Goal: Task Accomplishment & Management: Use online tool/utility

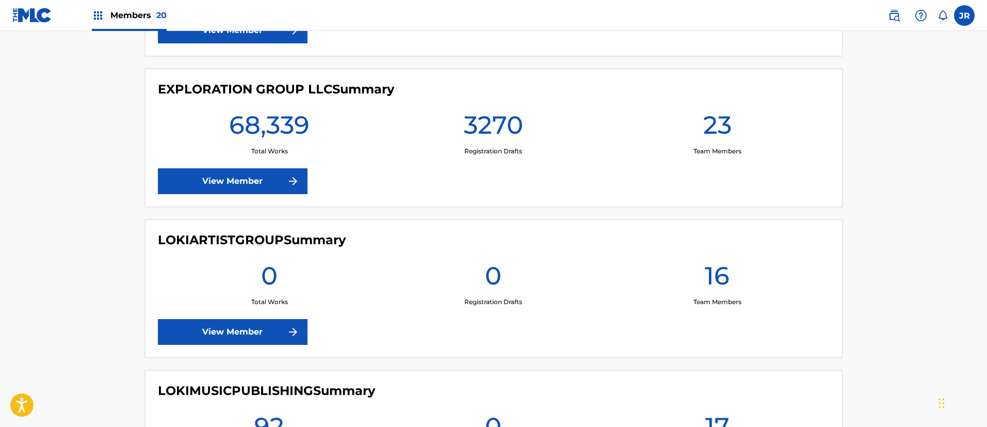
scroll to position [1394, 0]
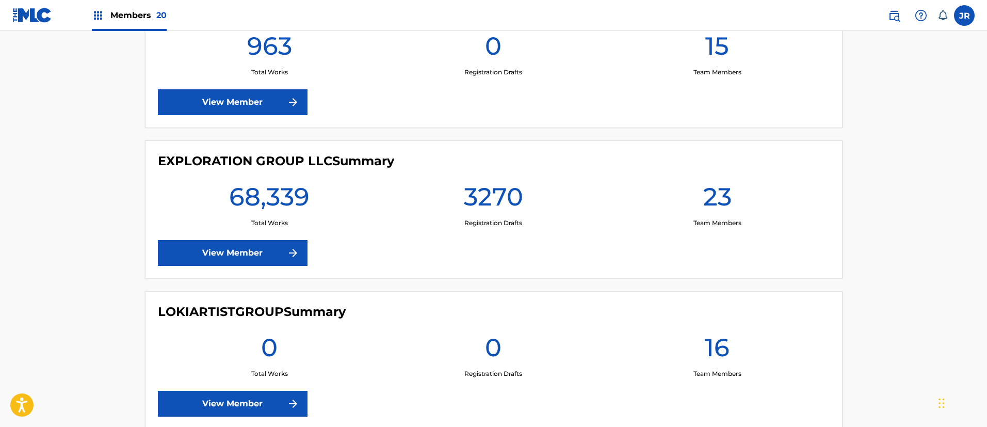
click at [212, 248] on link "View Member" at bounding box center [233, 253] width 150 height 26
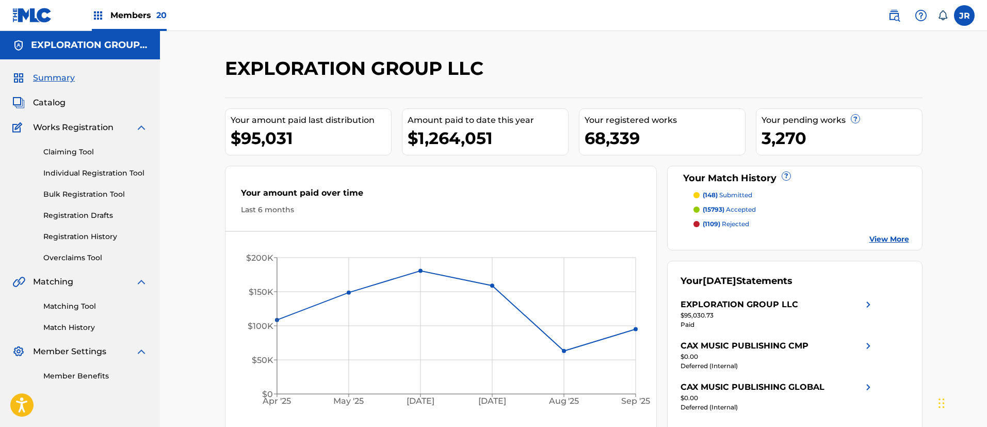
click at [71, 306] on link "Matching Tool" at bounding box center [95, 306] width 104 height 11
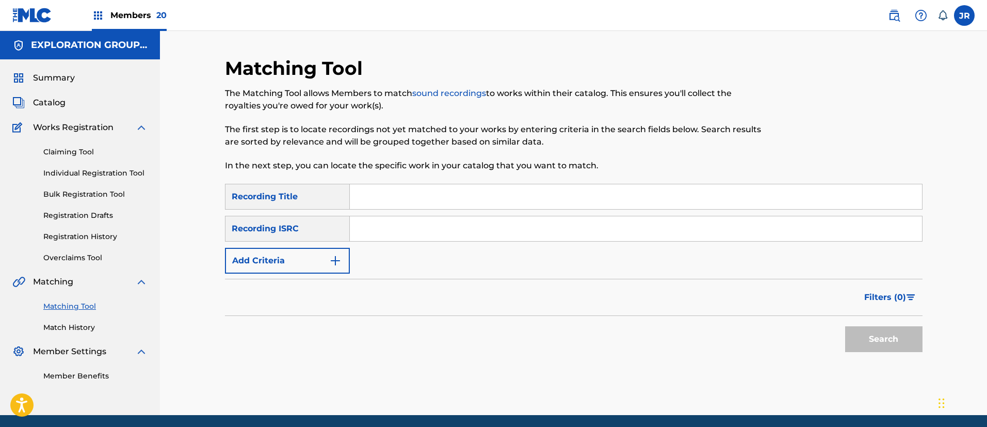
click at [367, 232] on input "Search Form" at bounding box center [636, 228] width 572 height 25
paste input "JPZ921314353"
type input "JPZ921314353"
drag, startPoint x: 867, startPoint y: 333, endPoint x: 388, endPoint y: 34, distance: 565.5
click at [866, 332] on button "Search" at bounding box center [883, 339] width 77 height 26
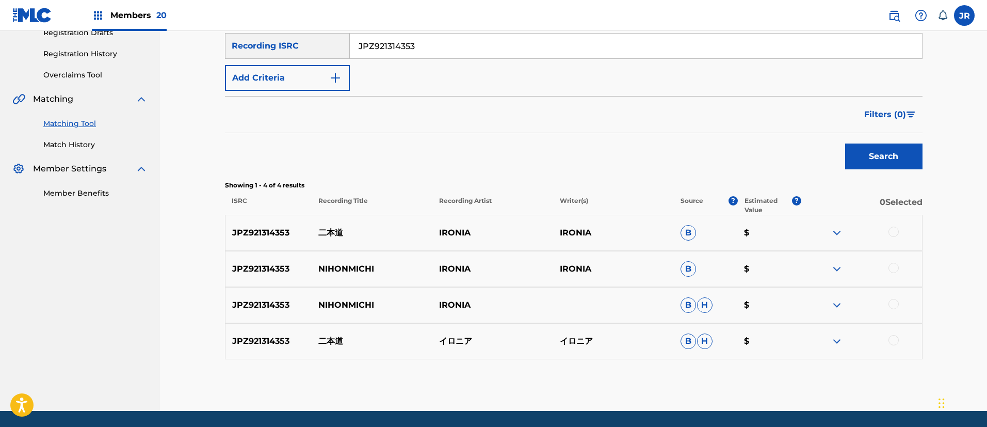
scroll to position [216, 0]
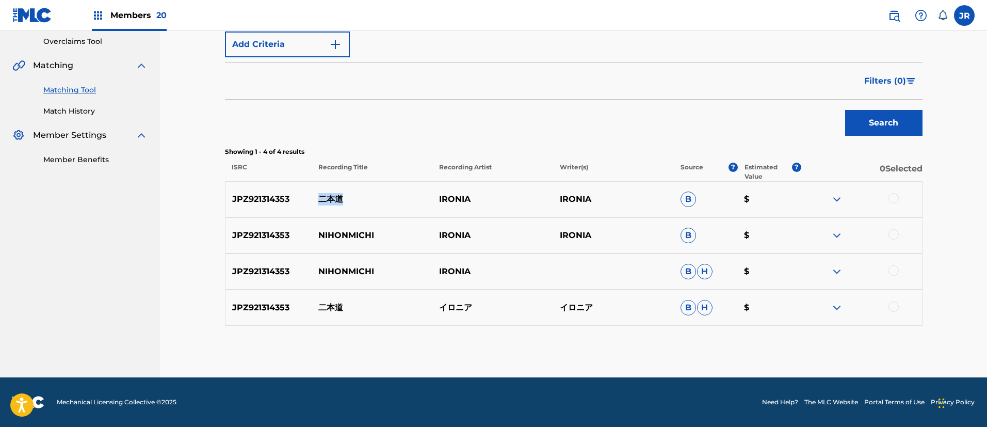
drag, startPoint x: 323, startPoint y: 198, endPoint x: 314, endPoint y: 198, distance: 8.8
click at [314, 198] on p "二本道" at bounding box center [372, 199] width 121 height 12
copy p "二本道"
drag, startPoint x: 355, startPoint y: 311, endPoint x: 320, endPoint y: 313, distance: 35.2
click at [320, 313] on p "二本道" at bounding box center [372, 307] width 121 height 12
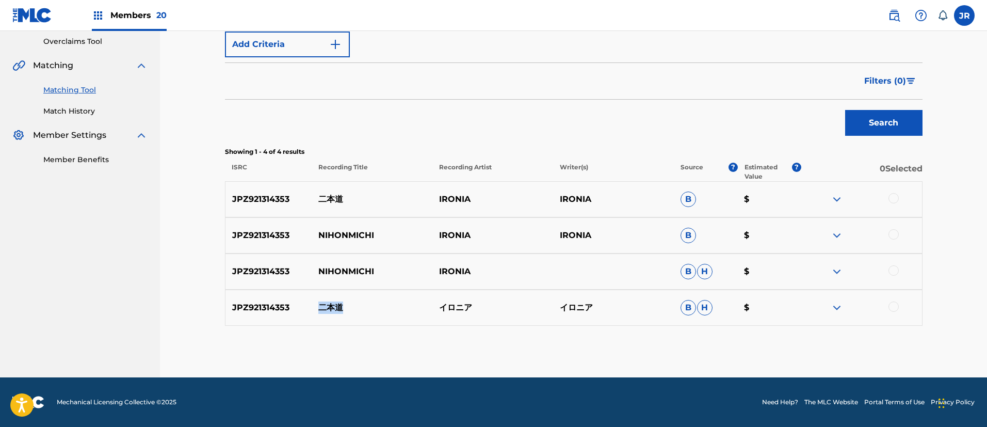
copy p "二本道"
drag, startPoint x: 468, startPoint y: 307, endPoint x: 479, endPoint y: 232, distance: 75.2
click at [442, 307] on p "イロニア" at bounding box center [493, 307] width 121 height 12
copy p "イロニア"
click at [895, 234] on div at bounding box center [894, 234] width 10 height 10
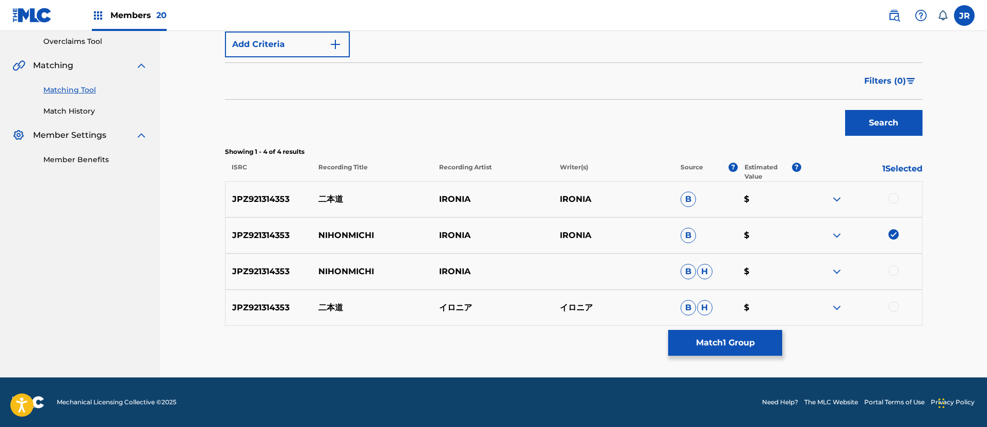
click at [895, 270] on div at bounding box center [894, 270] width 10 height 10
click at [725, 344] on button "Match 2 Groups" at bounding box center [725, 343] width 114 height 26
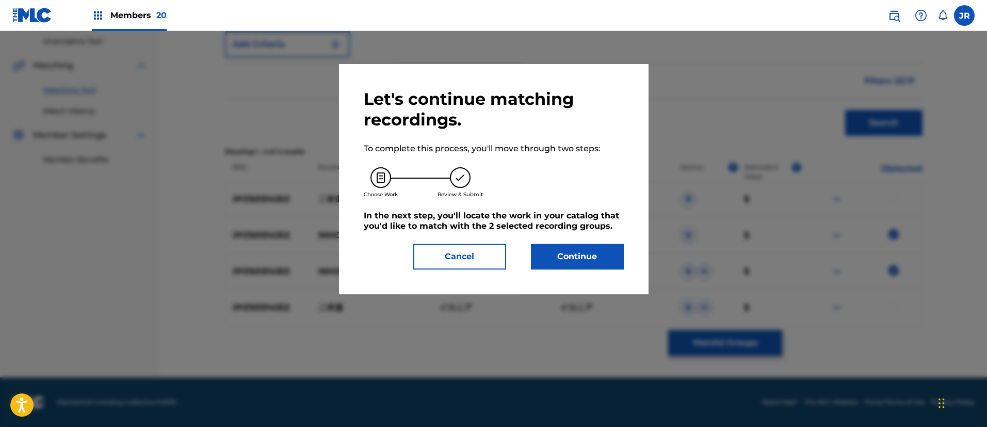
click at [555, 253] on button "Continue" at bounding box center [577, 257] width 93 height 26
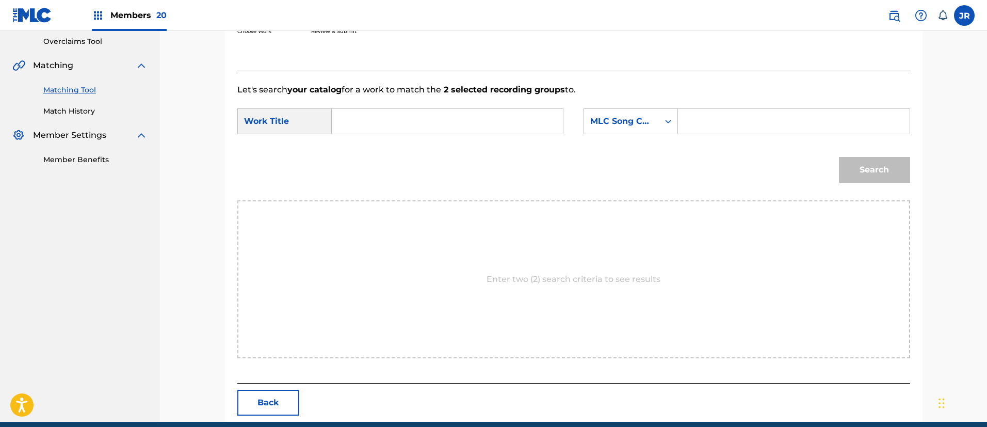
click at [357, 128] on input "Search Form" at bounding box center [448, 121] width 214 height 25
paste input "Nihonmichi"
type input "Nihonmichi"
click at [748, 125] on input "Search Form" at bounding box center [794, 121] width 214 height 25
paste input "N75ZQH"
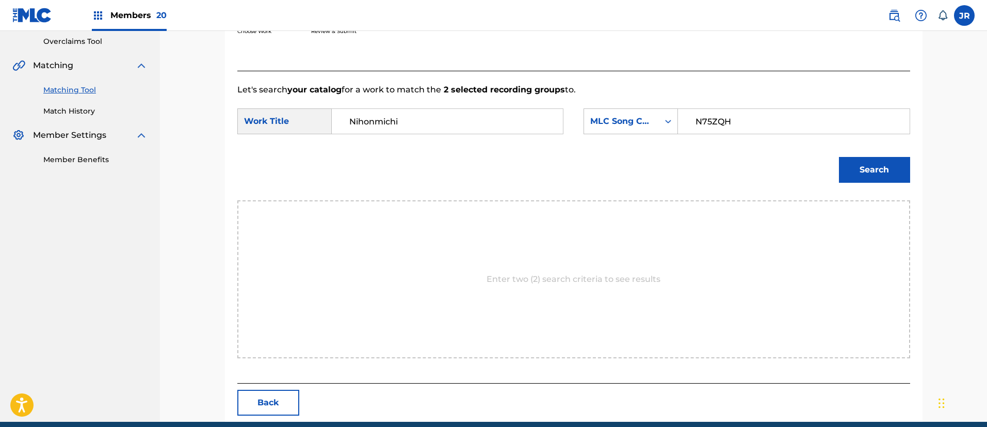
type input "N75ZQH"
click at [883, 168] on button "Search" at bounding box center [874, 170] width 71 height 26
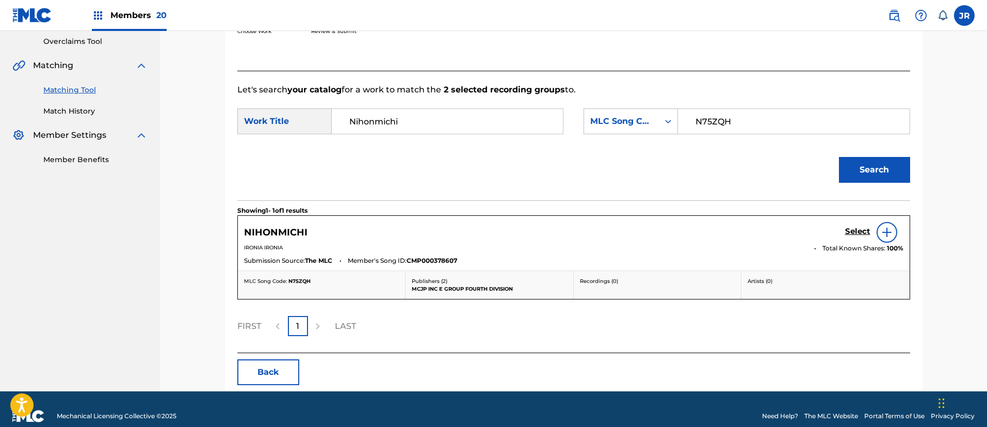
click at [864, 233] on h5 "Select" at bounding box center [857, 232] width 25 height 10
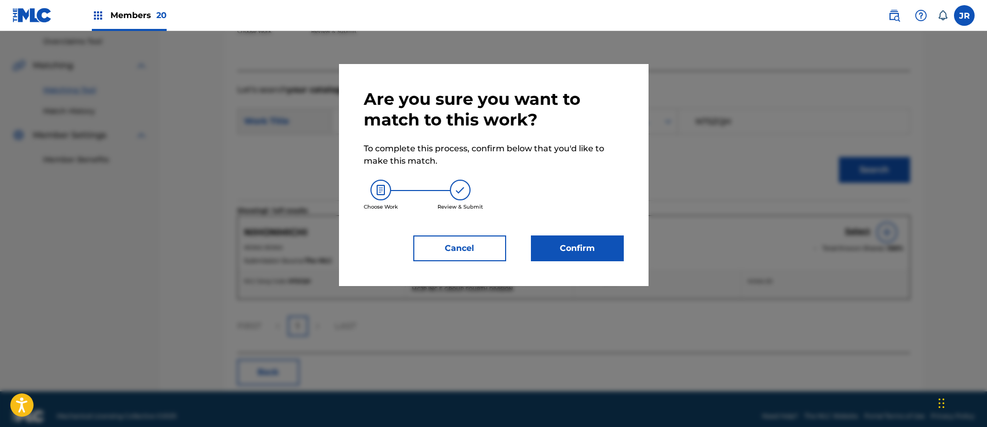
click at [573, 253] on button "Confirm" at bounding box center [577, 248] width 93 height 26
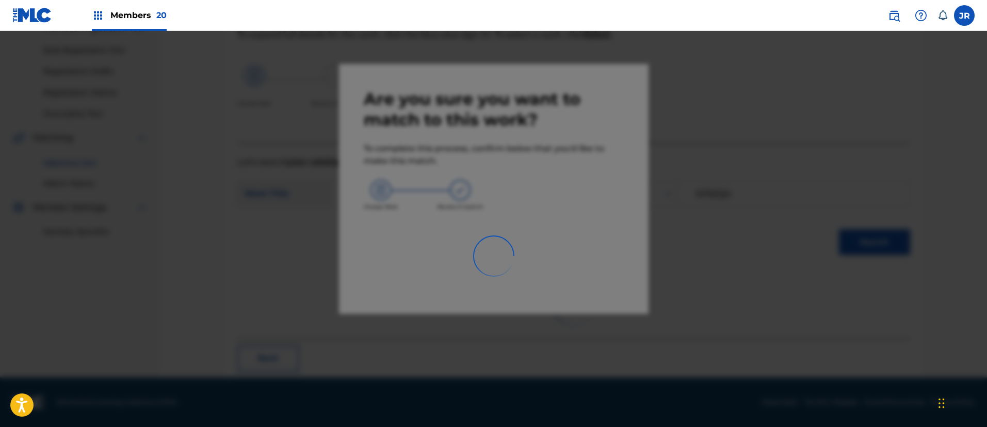
scroll to position [38, 0]
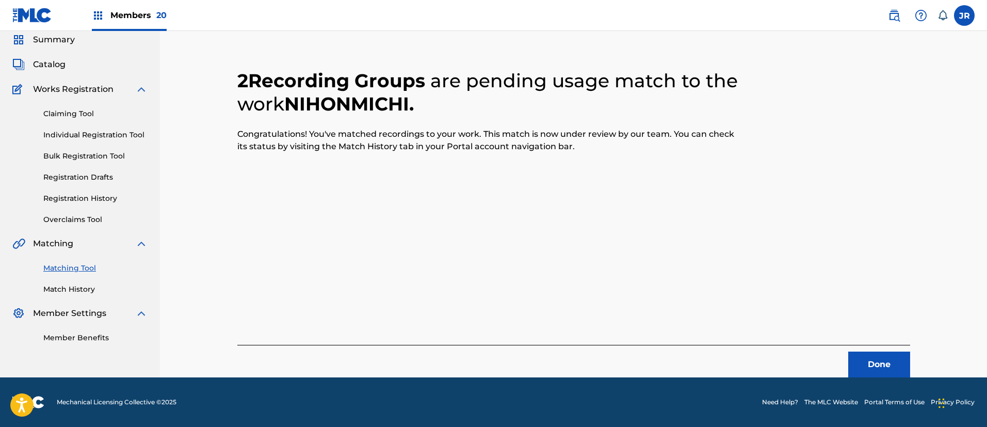
click at [872, 362] on button "Done" at bounding box center [880, 364] width 62 height 26
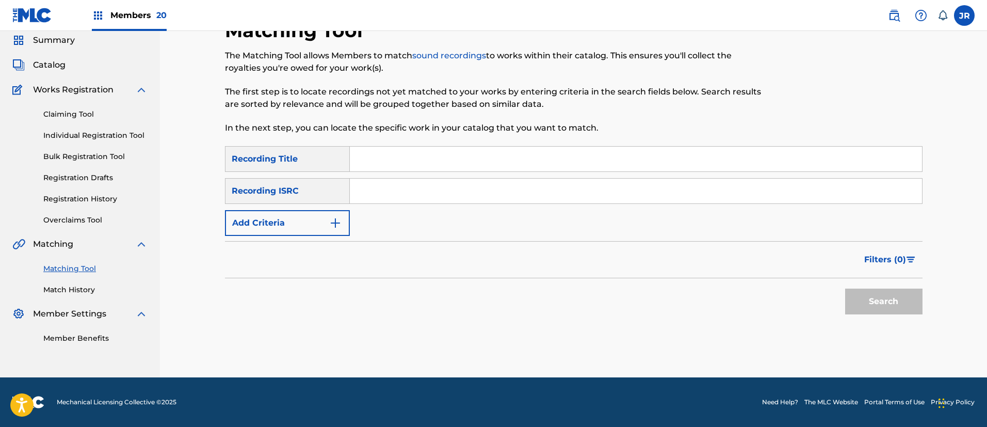
click at [367, 196] on input "Search Form" at bounding box center [636, 191] width 572 height 25
paste input "JPZ921314354"
type input "JPZ921314354"
click at [870, 296] on button "Search" at bounding box center [883, 302] width 77 height 26
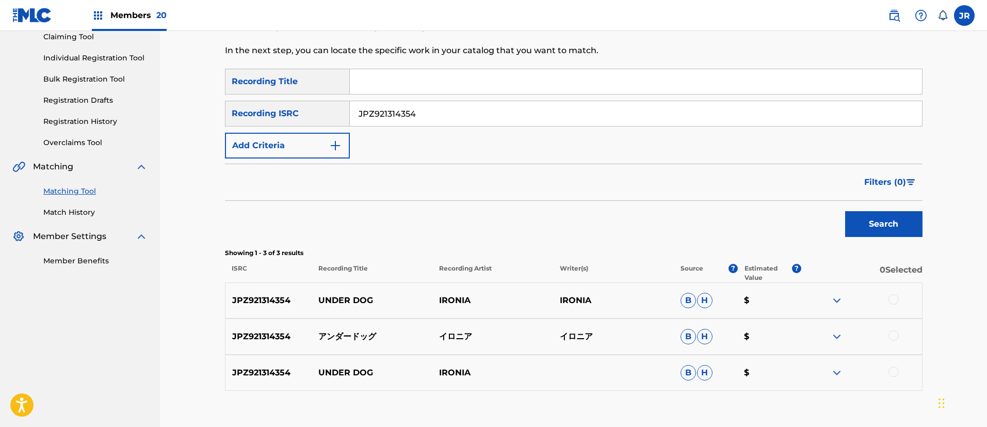
scroll to position [180, 0]
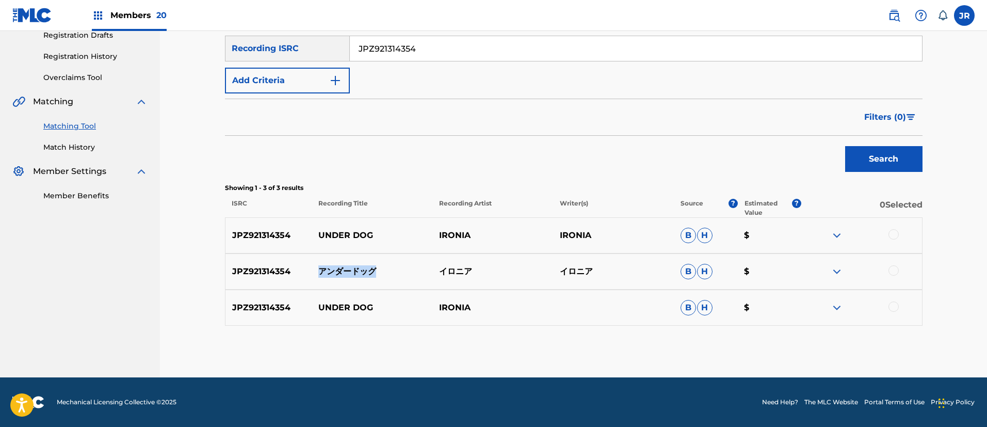
drag, startPoint x: 380, startPoint y: 272, endPoint x: 319, endPoint y: 271, distance: 61.4
click at [319, 271] on p "アンダードッグ" at bounding box center [372, 271] width 121 height 12
copy p "アンダードッグ"
click at [890, 235] on div at bounding box center [894, 234] width 10 height 10
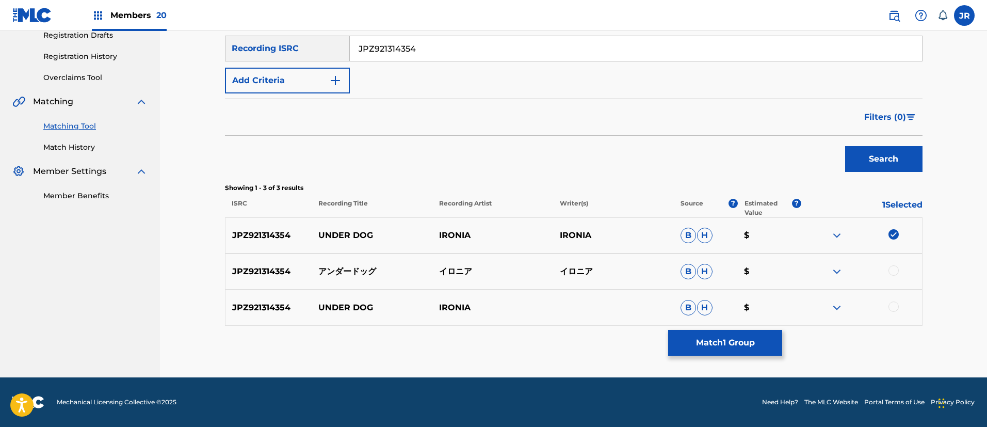
click at [897, 272] on div at bounding box center [894, 270] width 10 height 10
click at [892, 305] on div at bounding box center [894, 306] width 10 height 10
click at [725, 336] on button "Match 3 Groups" at bounding box center [725, 343] width 114 height 26
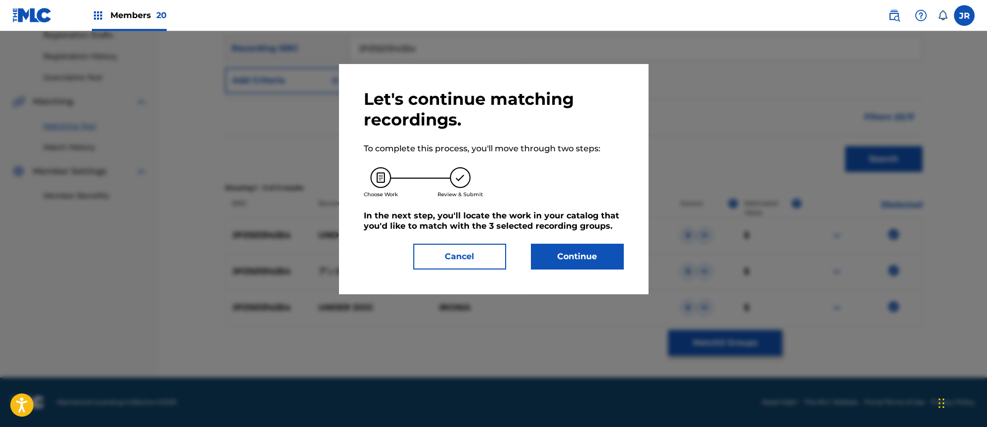
click at [603, 265] on button "Continue" at bounding box center [577, 257] width 93 height 26
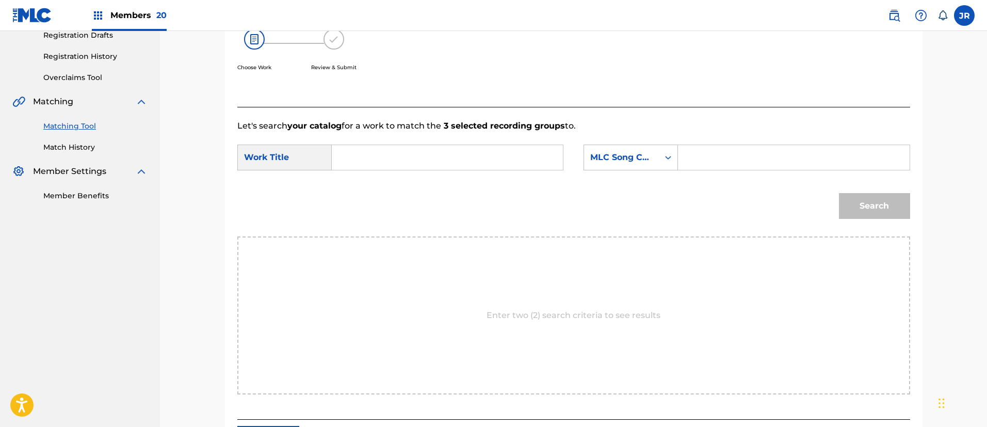
click at [366, 145] on input "Search Form" at bounding box center [448, 157] width 214 height 25
paste input "Andaa Doggu"
type input "Andaa Doggu"
click at [713, 159] on input "Search Form" at bounding box center [794, 157] width 214 height 25
paste input "AW9XHM"
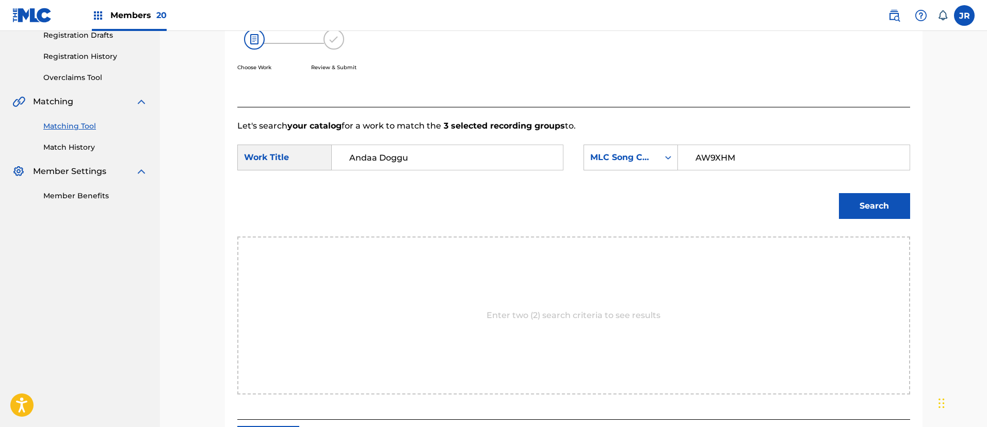
type input "AW9XHM"
click at [875, 201] on button "Search" at bounding box center [874, 206] width 71 height 26
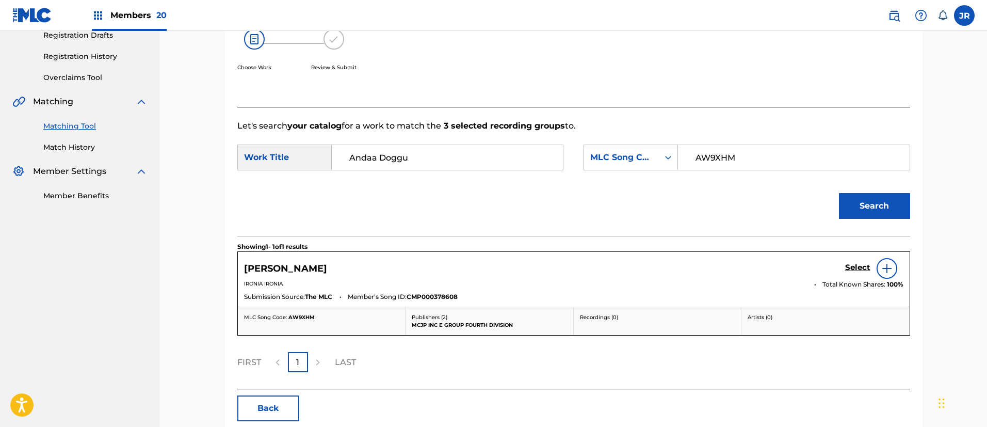
click at [853, 272] on link "Select" at bounding box center [857, 268] width 25 height 11
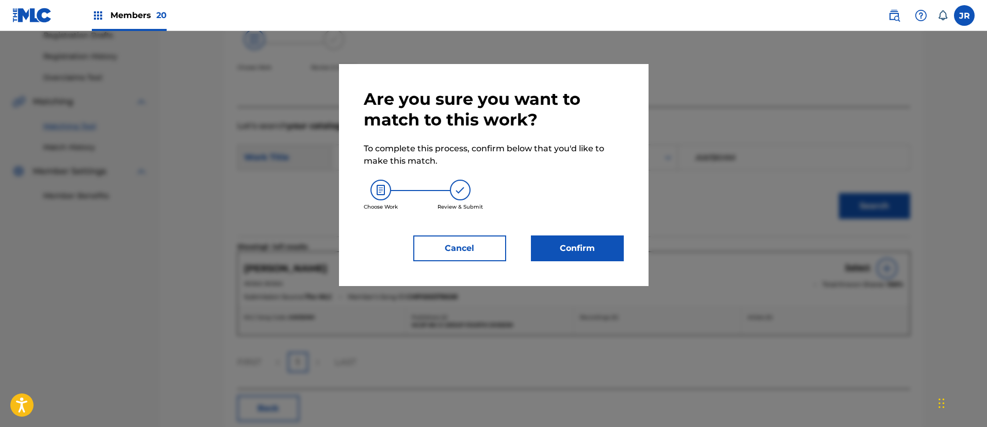
click at [550, 251] on button "Confirm" at bounding box center [577, 248] width 93 height 26
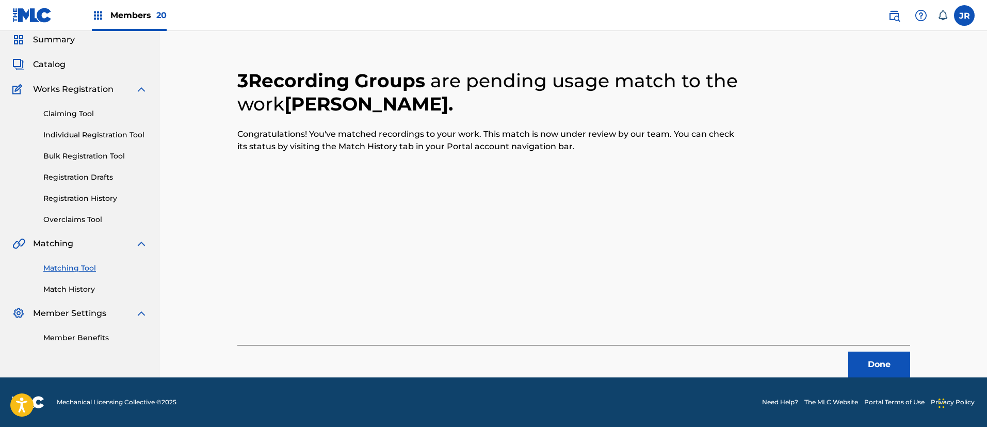
scroll to position [38, 0]
click at [870, 357] on button "Done" at bounding box center [880, 364] width 62 height 26
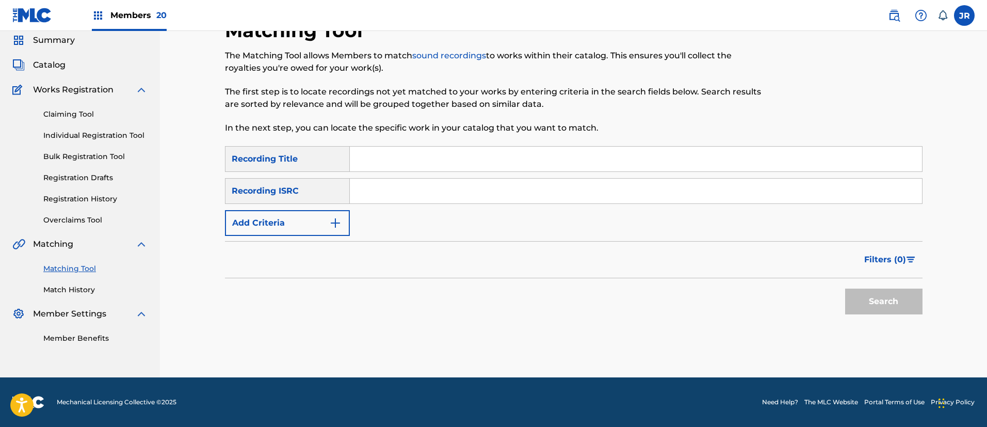
drag, startPoint x: 75, startPoint y: 288, endPoint x: 88, endPoint y: 281, distance: 14.5
click at [75, 288] on link "Match History" at bounding box center [95, 289] width 104 height 11
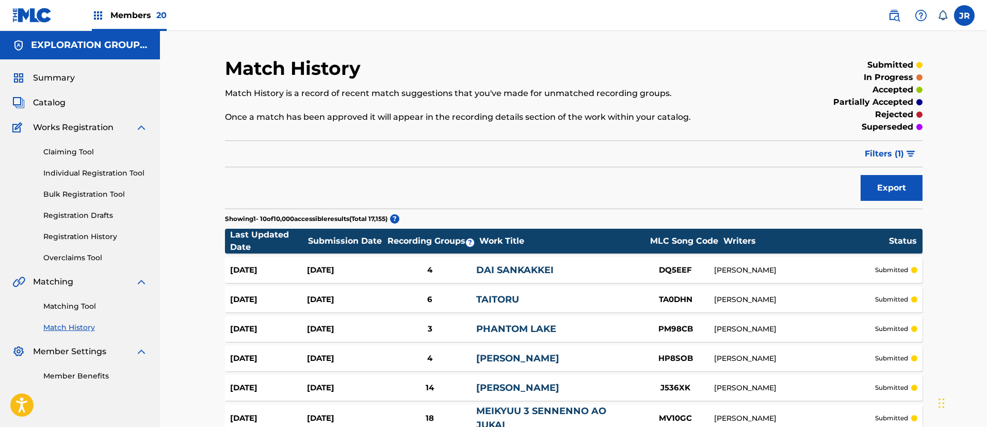
click at [898, 153] on span "Filters ( 1 )" at bounding box center [884, 154] width 39 height 12
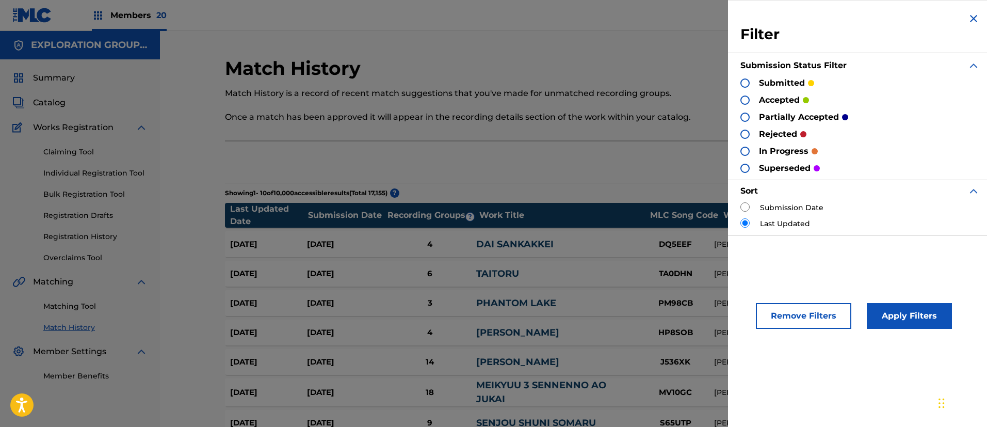
click at [746, 78] on div at bounding box center [745, 82] width 9 height 9
click at [749, 201] on div "Sort" at bounding box center [860, 191] width 239 height 23
click at [749, 205] on input "radio" at bounding box center [745, 206] width 9 height 9
radio input "true"
click at [902, 314] on button "Apply Filters" at bounding box center [909, 316] width 85 height 26
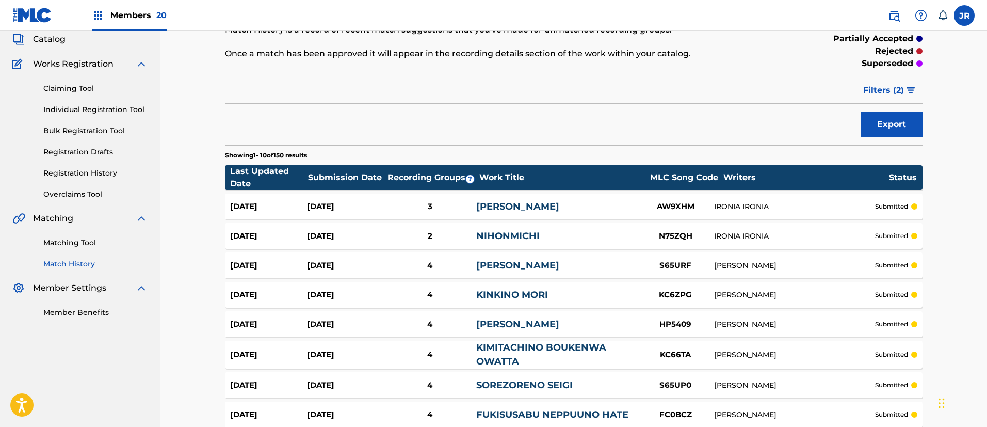
scroll to position [77, 0]
